Goal: Task Accomplishment & Management: Use online tool/utility

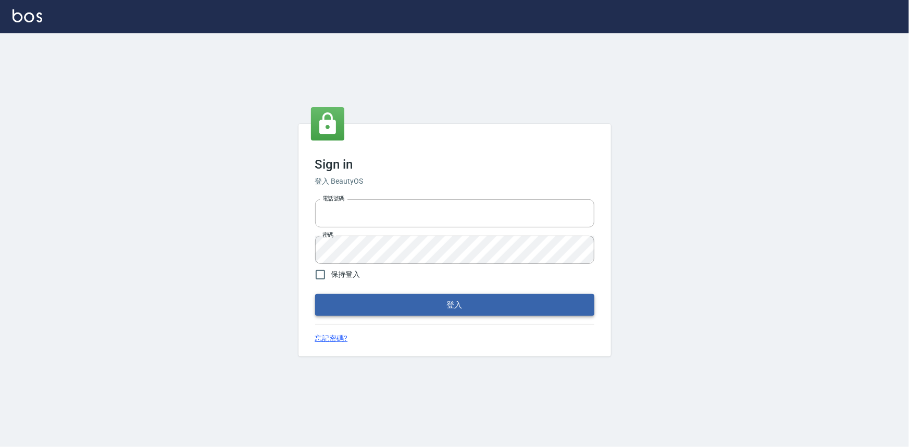
type input "0922670776"
click at [531, 305] on button "登入" at bounding box center [454, 305] width 279 height 22
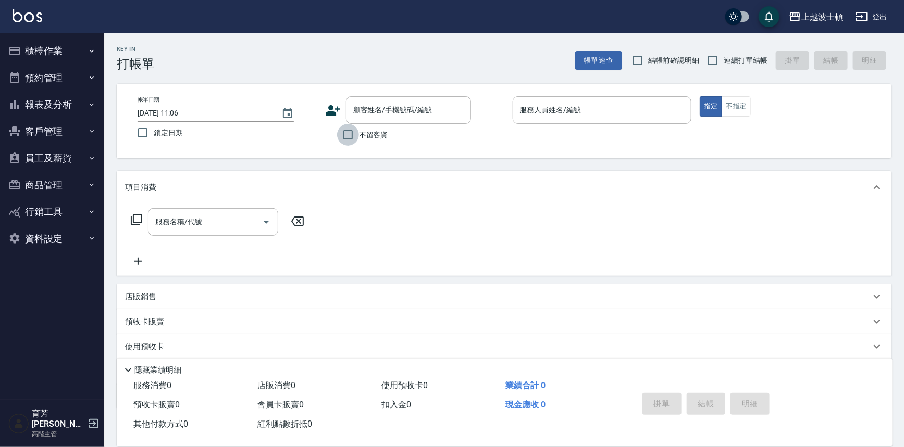
click at [351, 138] on input "不留客資" at bounding box center [348, 135] width 22 height 22
checkbox input "true"
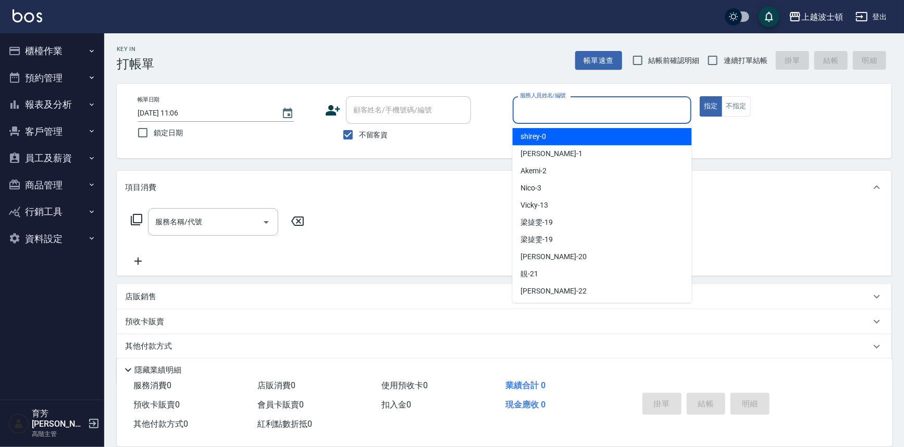
click at [554, 112] on input "服務人員姓名/編號" at bounding box center [602, 110] width 170 height 18
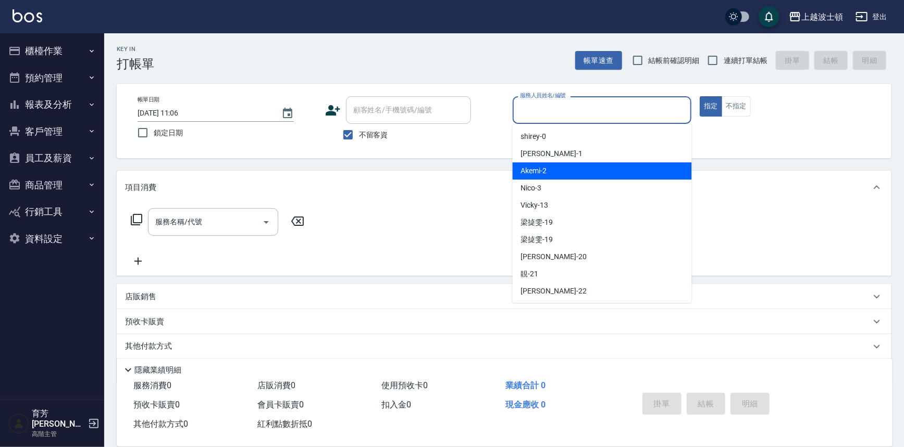
click at [574, 171] on div "Akemi -2" at bounding box center [601, 170] width 179 height 17
type input "Akemi-2"
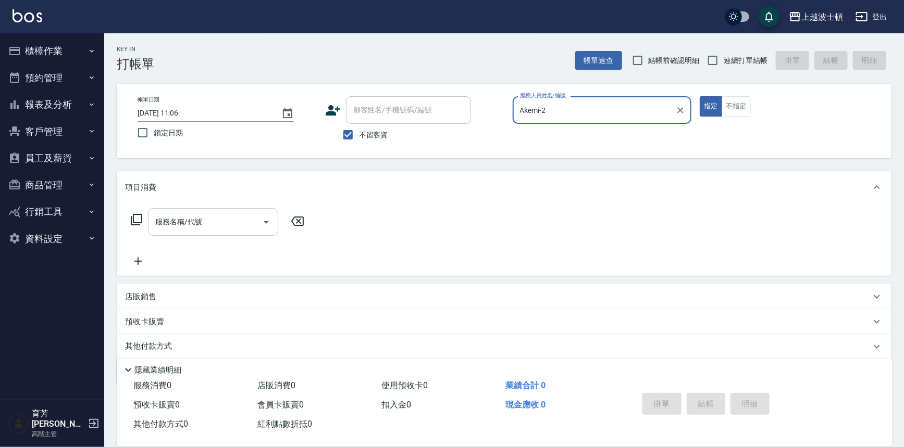
click at [242, 232] on div "服務名稱/代號" at bounding box center [213, 222] width 130 height 28
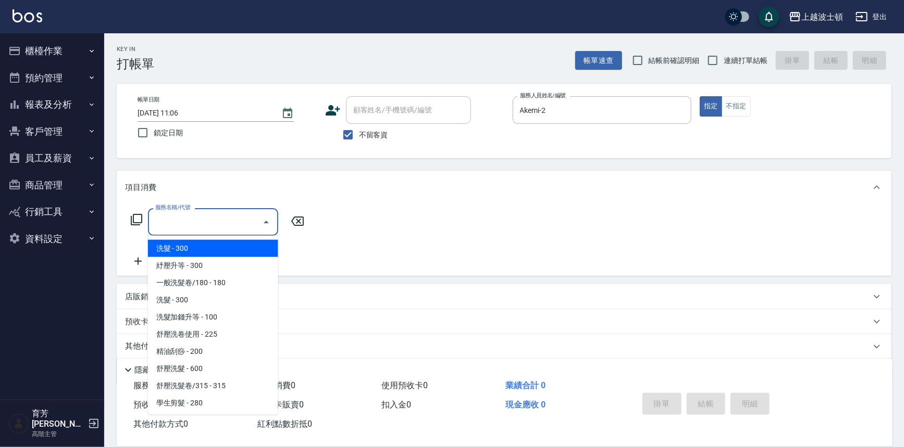
drag, startPoint x: 257, startPoint y: 253, endPoint x: 281, endPoint y: 244, distance: 26.2
click at [257, 253] on span "洗髮 - 300" at bounding box center [213, 248] width 130 height 17
type input "洗髮(201)"
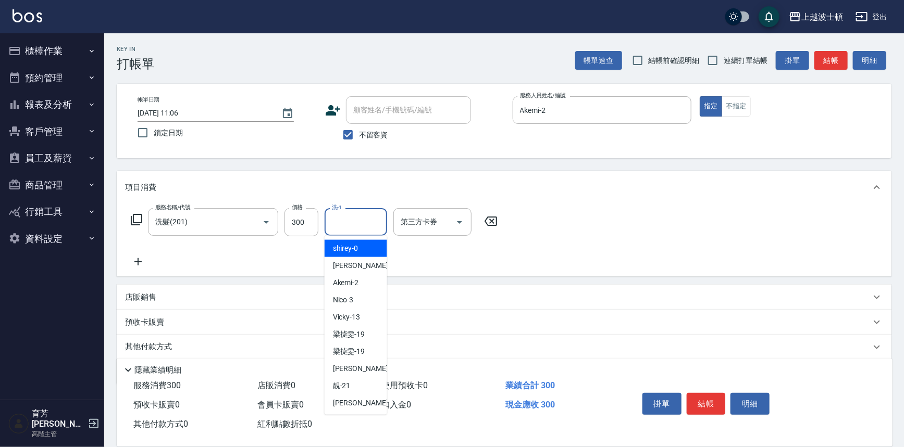
click at [349, 227] on input "洗-1" at bounding box center [355, 222] width 53 height 18
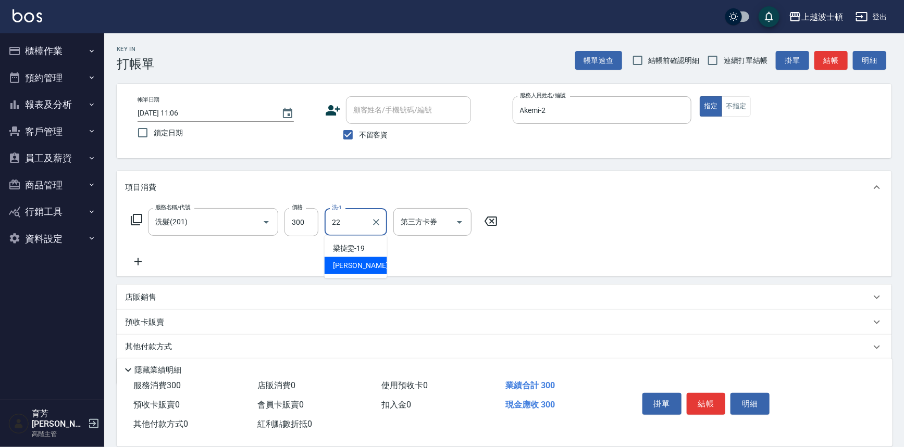
click at [359, 266] on div "[PERSON_NAME] -22" at bounding box center [355, 265] width 62 height 17
type input "[PERSON_NAME]-22"
click at [633, 201] on div "項目消費" at bounding box center [504, 187] width 774 height 33
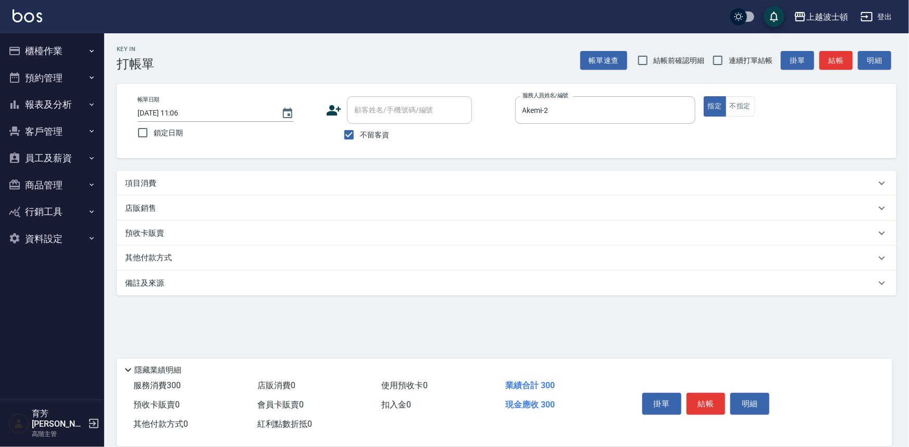
click at [253, 182] on div "項目消費" at bounding box center [500, 183] width 750 height 11
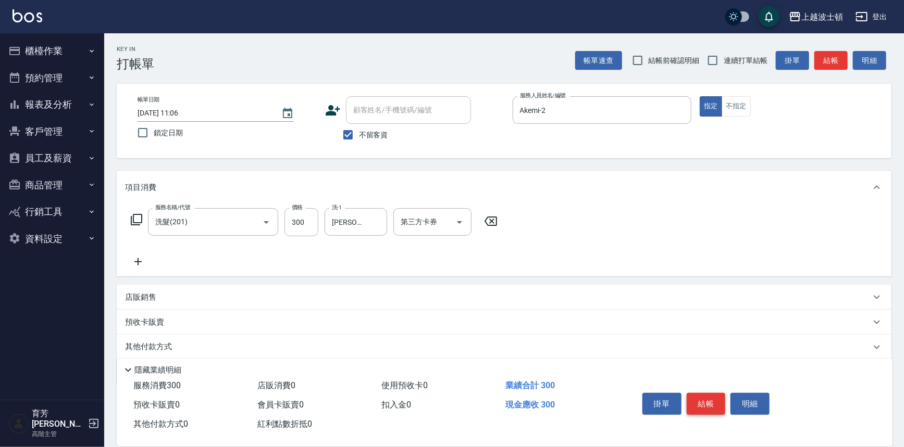
click at [701, 405] on button "結帳" at bounding box center [705, 404] width 39 height 22
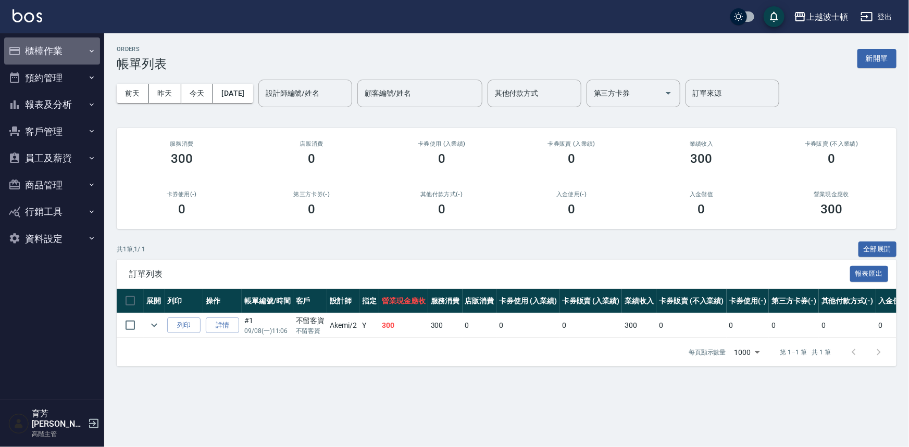
click at [48, 50] on button "櫃檯作業" at bounding box center [52, 50] width 96 height 27
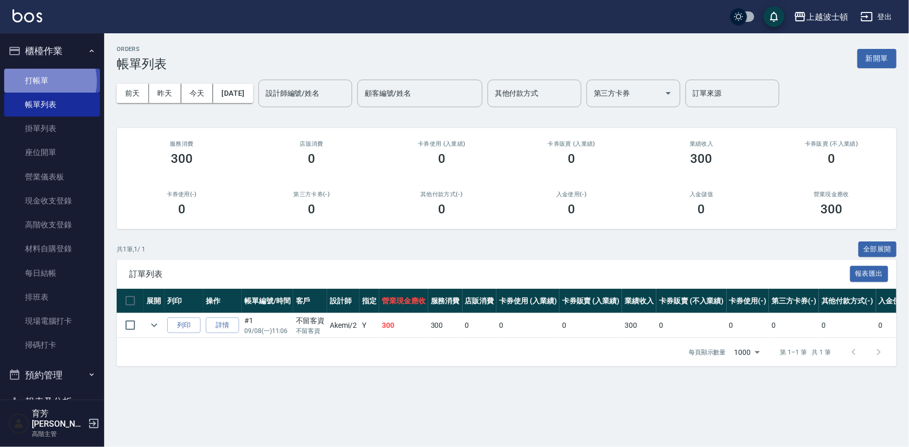
click at [42, 82] on link "打帳單" at bounding box center [52, 81] width 96 height 24
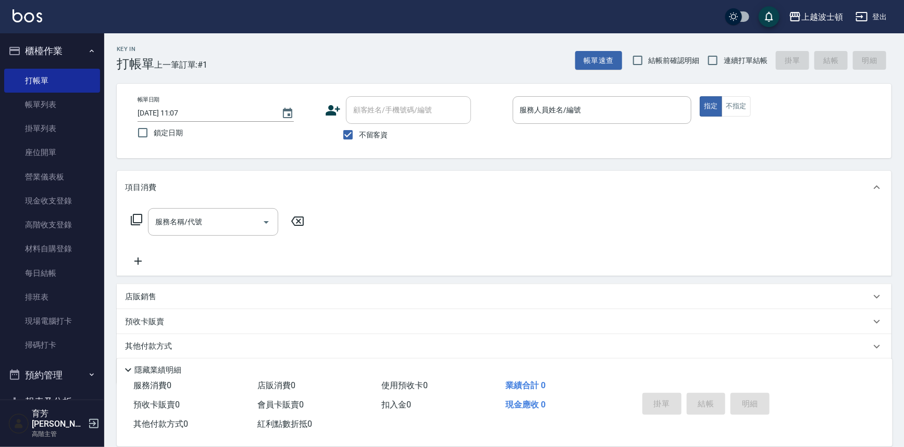
click at [365, 137] on span "不留客資" at bounding box center [373, 135] width 29 height 11
click at [359, 137] on input "不留客資" at bounding box center [348, 135] width 22 height 22
checkbox input "false"
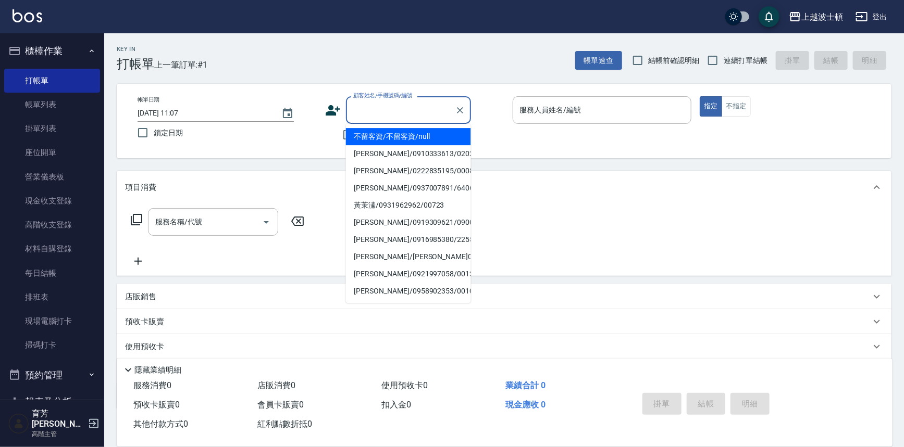
click at [381, 110] on input "顧客姓名/手機號碼/編號" at bounding box center [401, 110] width 100 height 18
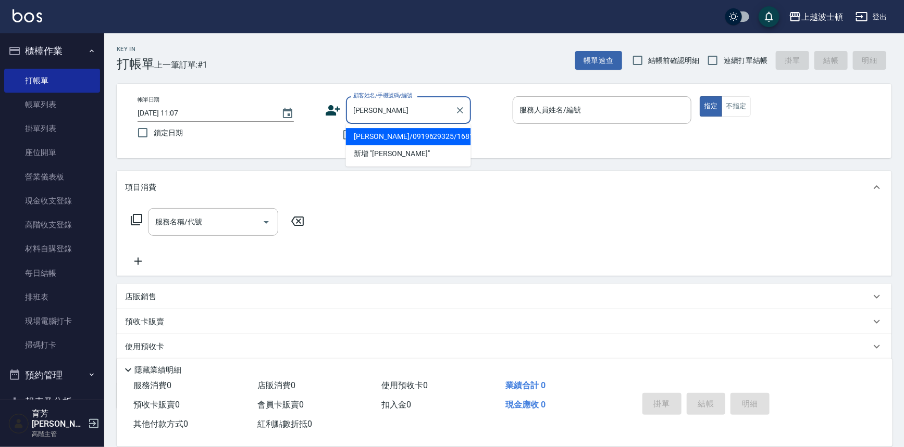
click at [381, 135] on li "[PERSON_NAME]/0919629325/1681680" at bounding box center [408, 136] width 125 height 17
type input "[PERSON_NAME]/0919629325/1681680"
type input "Akemi-2"
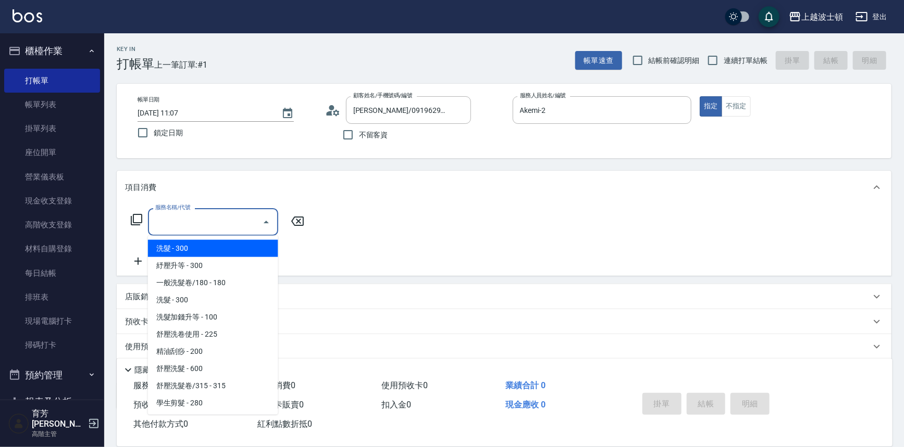
click at [205, 221] on input "服務名稱/代號" at bounding box center [205, 222] width 105 height 18
drag, startPoint x: 214, startPoint y: 247, endPoint x: 239, endPoint y: 249, distance: 25.6
click at [214, 249] on span "洗髮 - 300" at bounding box center [213, 248] width 130 height 17
type input "洗髮(201)"
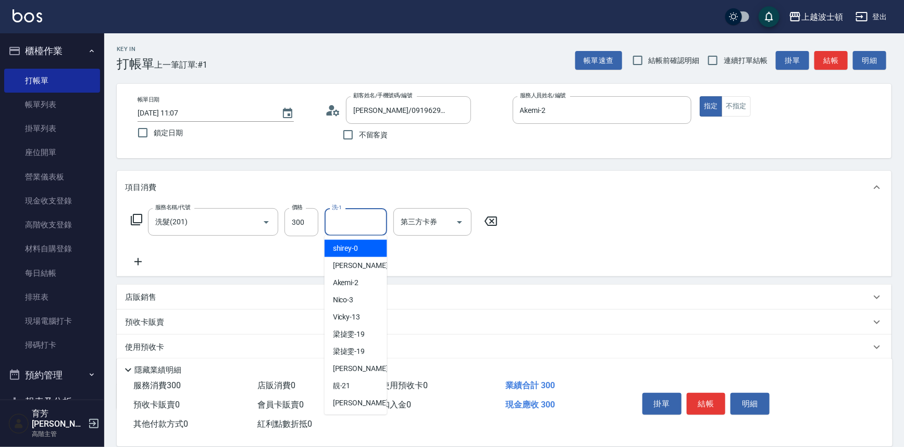
click at [373, 223] on input "洗-1" at bounding box center [355, 222] width 53 height 18
drag, startPoint x: 368, startPoint y: 286, endPoint x: 309, endPoint y: 286, distance: 58.9
click at [368, 286] on div "Akemi -2" at bounding box center [355, 282] width 62 height 17
type input "Akemi-2"
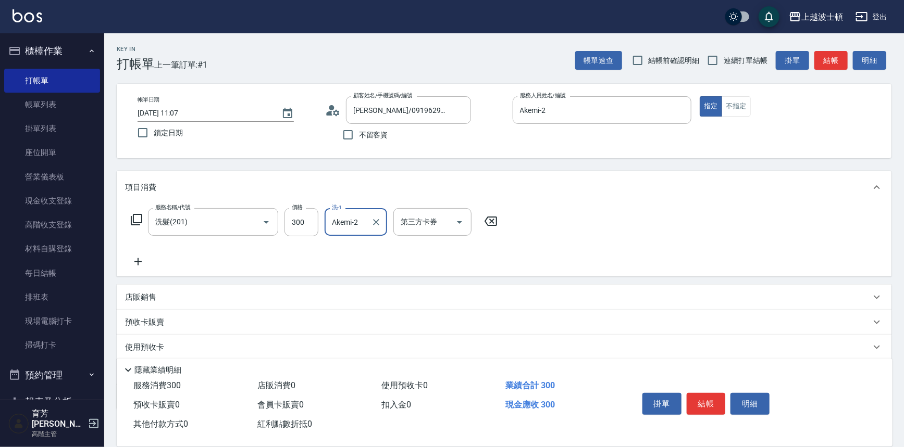
click at [137, 261] on icon at bounding box center [137, 261] width 7 height 7
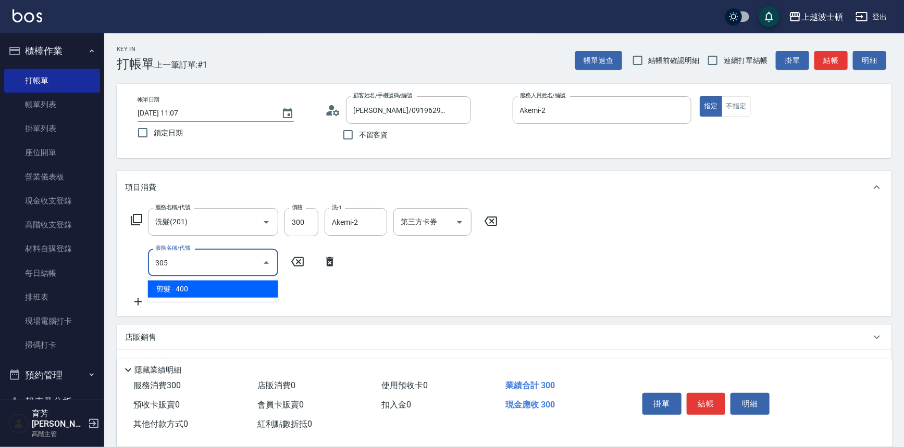
click at [177, 287] on span "剪髮 - 400" at bounding box center [213, 289] width 130 height 17
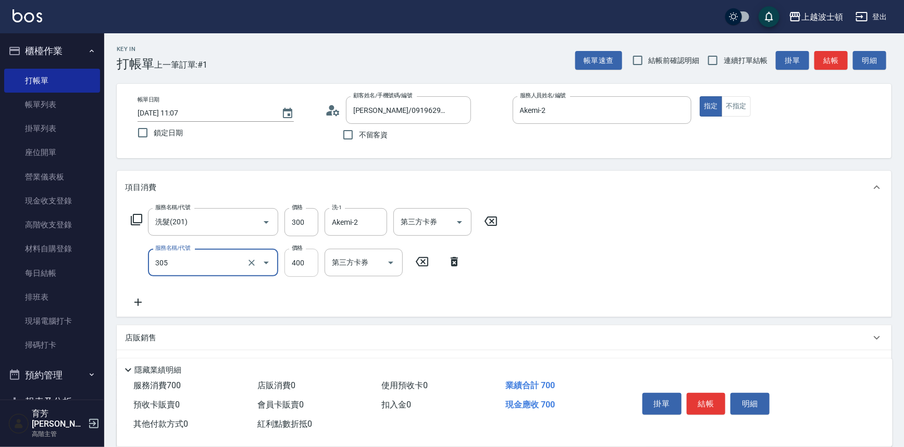
type input "剪髮(305)"
click at [308, 260] on input "400" at bounding box center [301, 263] width 34 height 28
type input "350"
click at [605, 237] on div "服務名稱/代號 洗髮(201) 服務名稱/代號 價格 300 價格 洗-1 Akemi-2 洗-1 第三方卡券 第三方卡券 服務名稱/代號 剪髮(305) 服…" at bounding box center [504, 260] width 774 height 113
drag, startPoint x: 711, startPoint y: 406, endPoint x: 698, endPoint y: 409, distance: 13.5
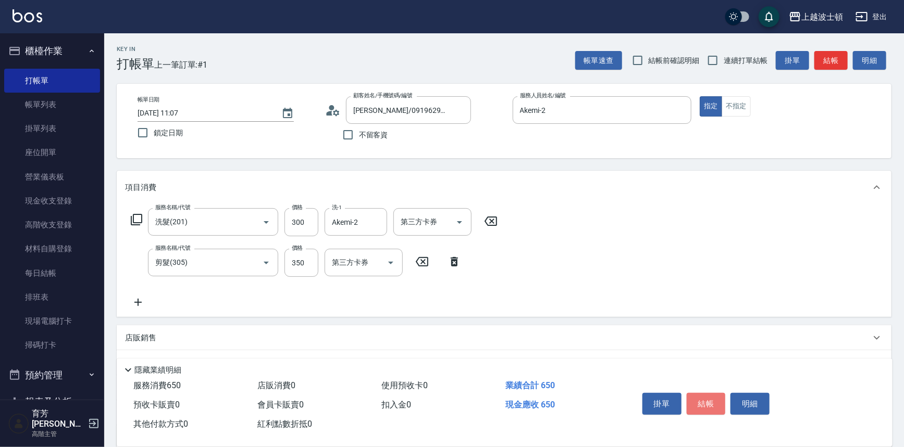
click at [711, 406] on button "結帳" at bounding box center [705, 404] width 39 height 22
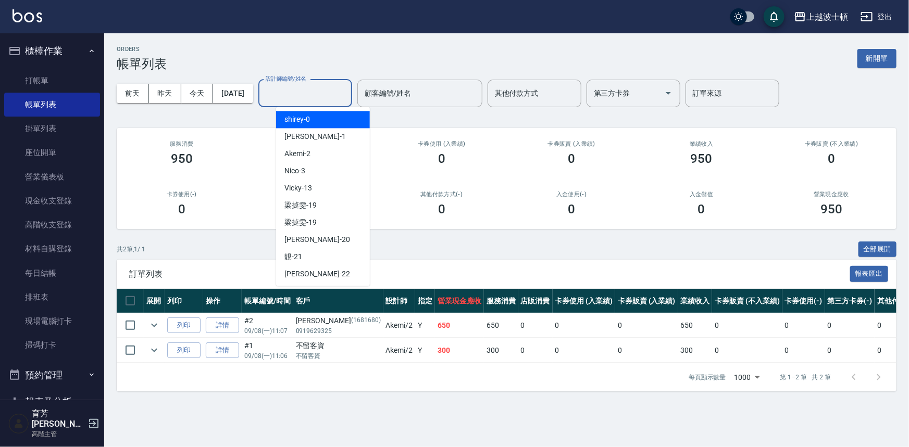
click at [337, 97] on input "設計師編號/姓名" at bounding box center [305, 93] width 84 height 18
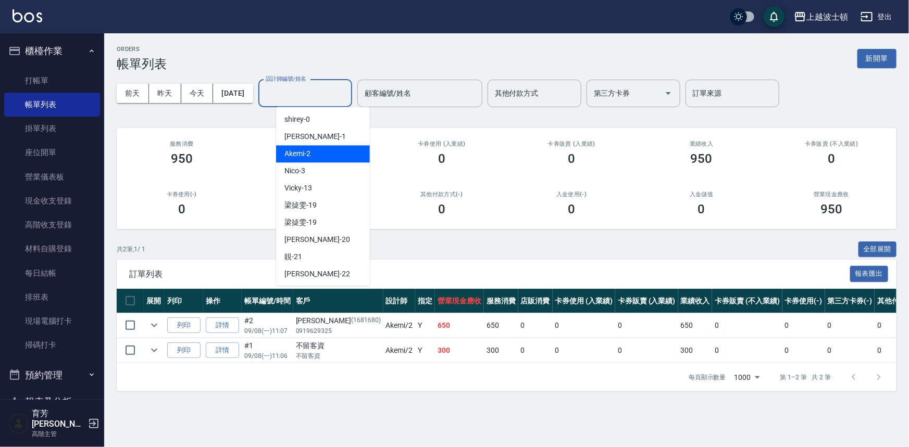
click at [342, 156] on div "Akemi -2" at bounding box center [323, 153] width 94 height 17
type input "Akemi-2"
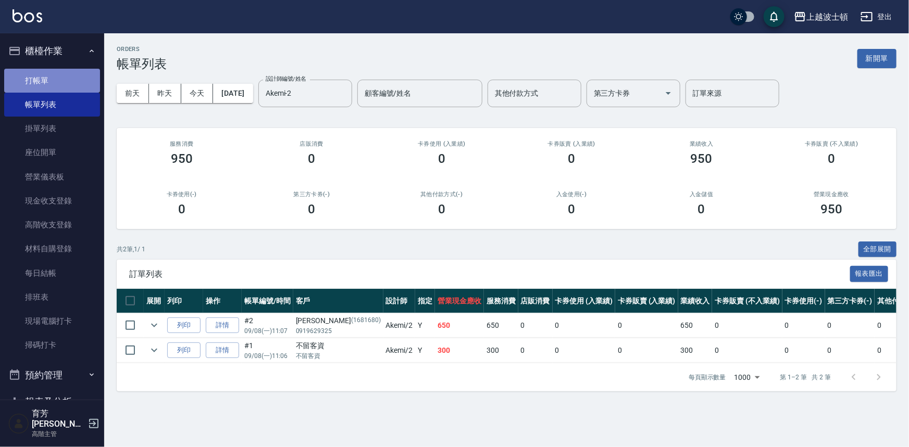
click at [54, 80] on link "打帳單" at bounding box center [52, 81] width 96 height 24
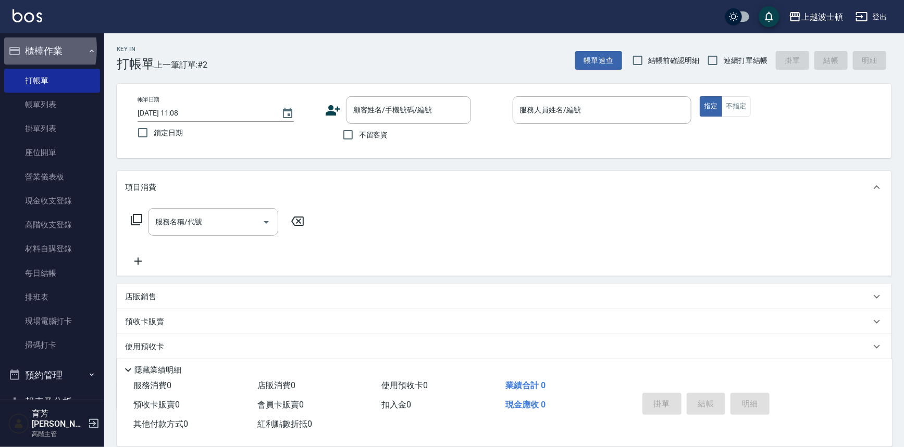
click at [10, 49] on icon "button" at bounding box center [14, 51] width 10 height 8
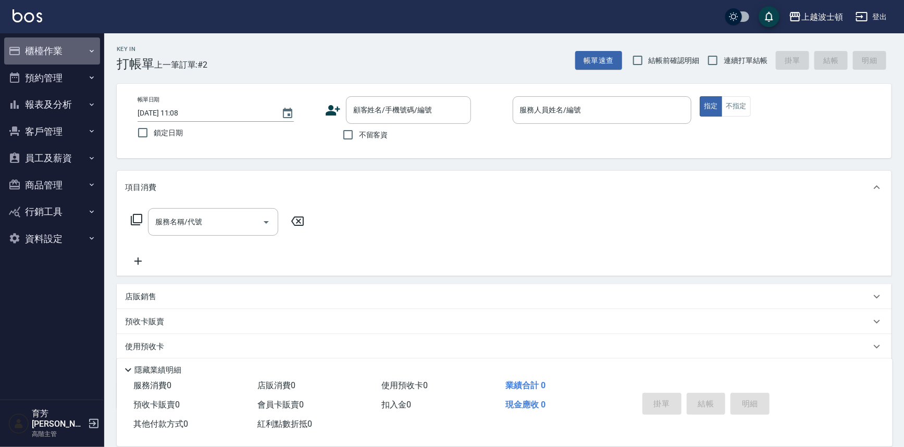
drag, startPoint x: 10, startPoint y: 49, endPoint x: 18, endPoint y: 42, distance: 10.7
click at [11, 48] on icon "button" at bounding box center [14, 51] width 12 height 12
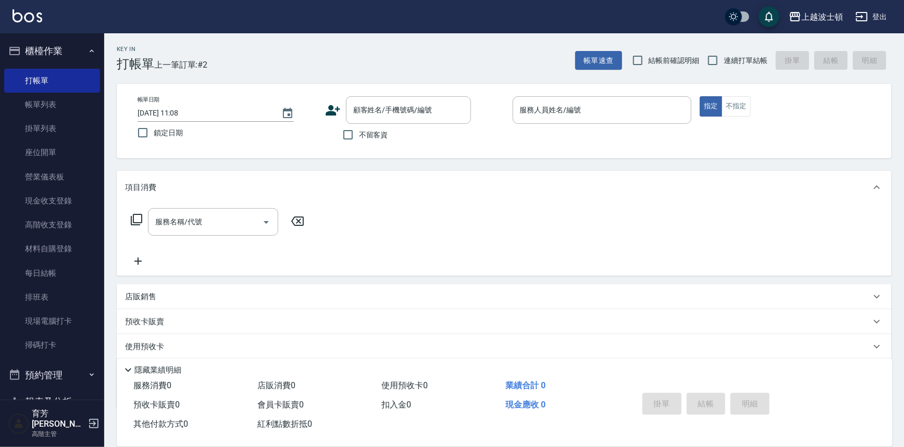
click at [24, 36] on ul "櫃檯作業 打帳單 帳單列表 掛單列表 座位開單 營業儀表板 現金收支登錄 高階收支登錄 材料自購登錄 每日結帳 排班表 現場電腦打卡 掃碼打卡 預約管理 預約…" at bounding box center [52, 293] width 96 height 520
drag, startPoint x: 24, startPoint y: 36, endPoint x: 43, endPoint y: 36, distance: 19.3
click at [25, 36] on ul "櫃檯作業 打帳單 帳單列表 掛單列表 座位開單 營業儀表板 現金收支登錄 高階收支登錄 材料自購登錄 每日結帳 排班表 現場電腦打卡 掃碼打卡 預約管理 預約…" at bounding box center [52, 293] width 96 height 520
drag, startPoint x: 55, startPoint y: 33, endPoint x: 44, endPoint y: 36, distance: 10.7
click at [51, 36] on ul "櫃檯作業 打帳單 帳單列表 掛單列表 座位開單 營業儀表板 現金收支登錄 高階收支登錄 材料自購登錄 每日結帳 排班表 現場電腦打卡 掃碼打卡 預約管理 預約…" at bounding box center [52, 293] width 96 height 520
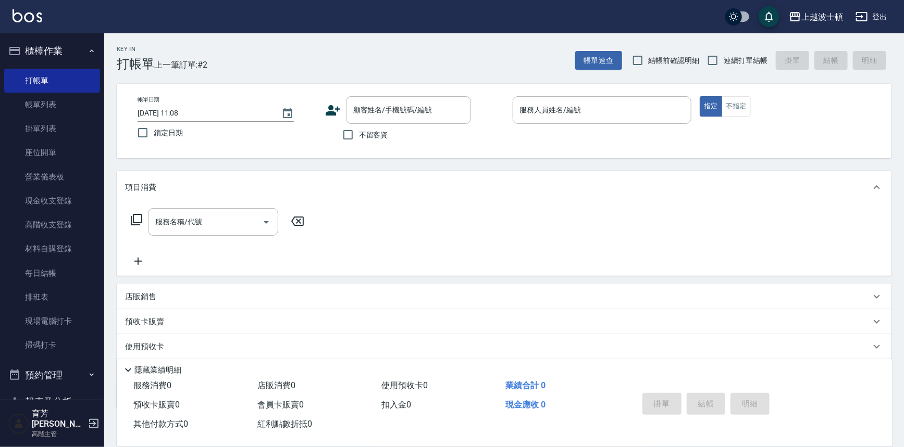
drag, startPoint x: 42, startPoint y: 37, endPoint x: 34, endPoint y: 47, distance: 12.3
click at [36, 44] on button "櫃檯作業" at bounding box center [52, 50] width 96 height 27
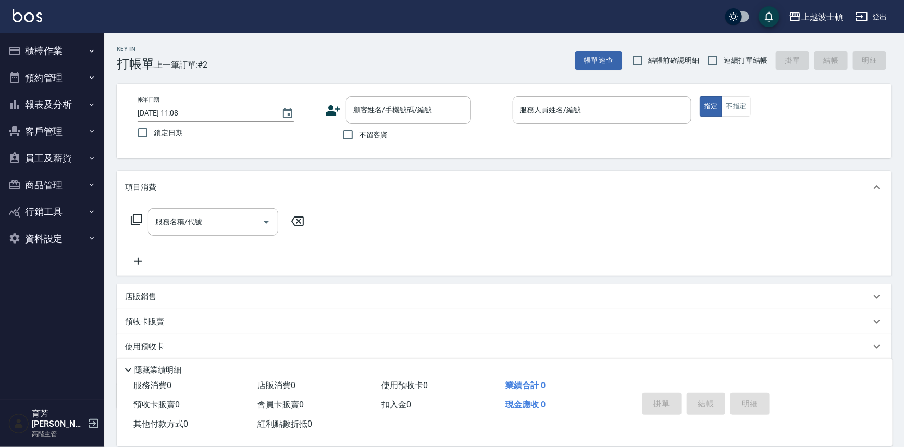
drag, startPoint x: 0, startPoint y: 41, endPoint x: 0, endPoint y: 53, distance: 11.5
click at [0, 49] on nav "櫃檯作業 打帳單 帳單列表 掛單列表 座位開單 營業儀表板 現金收支登錄 高階收支登錄 材料自購登錄 每日結帳 排班表 現場電腦打卡 掃碼打卡 預約管理 預約…" at bounding box center [52, 216] width 104 height 367
click at [0, 55] on nav "櫃檯作業 打帳單 帳單列表 掛單列表 座位開單 營業儀表板 現金收支登錄 高階收支登錄 材料自購登錄 每日結帳 排班表 現場電腦打卡 掃碼打卡 預約管理 預約…" at bounding box center [52, 216] width 104 height 367
click at [146, 294] on p "店販銷售" at bounding box center [140, 297] width 31 height 11
click at [219, 328] on icon at bounding box center [220, 333] width 11 height 11
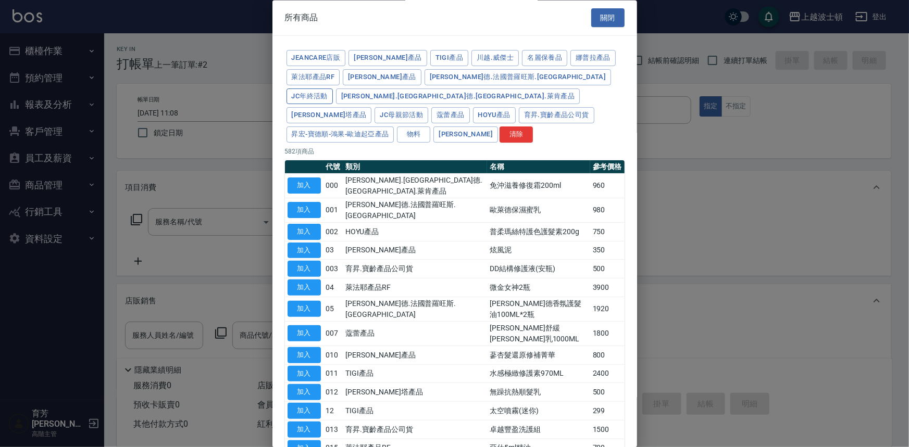
click at [333, 89] on button "JC年終活動" at bounding box center [309, 97] width 46 height 16
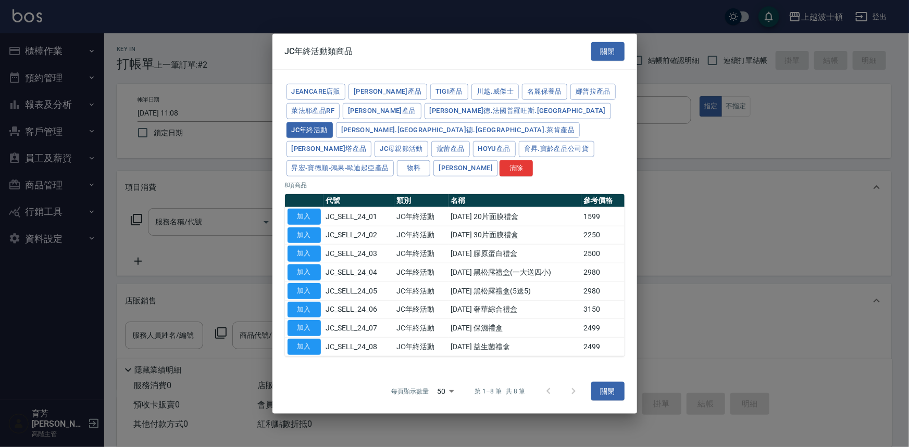
click at [612, 385] on button "關閉" at bounding box center [607, 391] width 33 height 19
